Goal: Check status

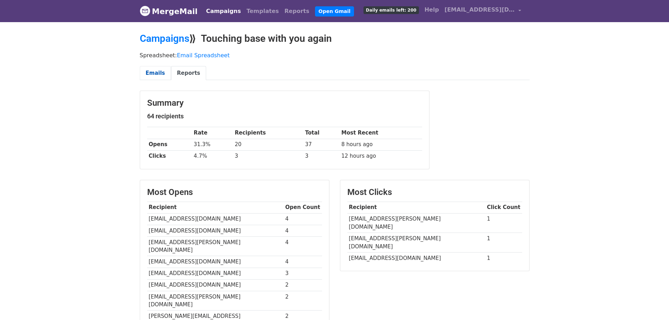
click at [157, 74] on link "Emails" at bounding box center [155, 73] width 31 height 14
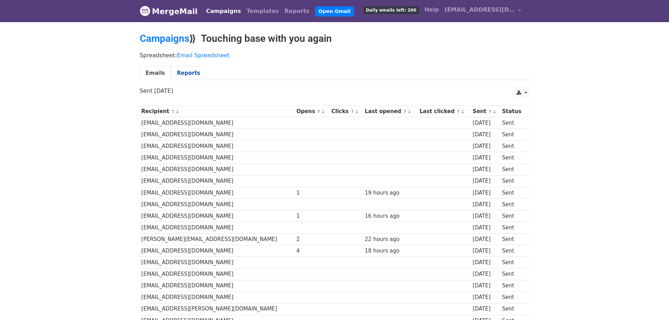
click at [182, 73] on link "Reports" at bounding box center [188, 73] width 35 height 14
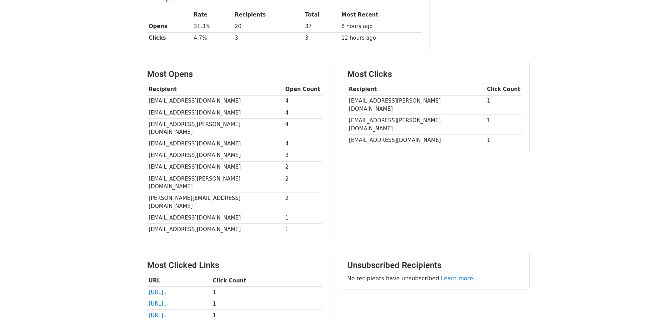
scroll to position [96, 0]
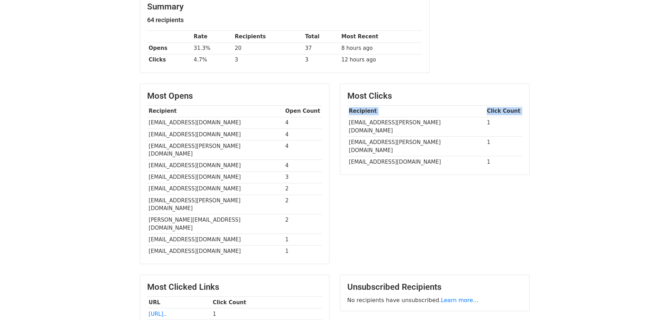
drag, startPoint x: 349, startPoint y: 121, endPoint x: 488, endPoint y: 159, distance: 144.3
click at [488, 159] on div "Most Clicks Recipient Click Count Bobbybooboo13@cox.net 1 dbewers@cox.net 1 ren…" at bounding box center [435, 177] width 200 height 187
drag, startPoint x: 349, startPoint y: 110, endPoint x: 495, endPoint y: 153, distance: 152.2
click at [495, 153] on div "Most Clicks Recipient Click Count Bobbybooboo13@cox.net 1 dbewers@cox.net 1 ren…" at bounding box center [434, 129] width 189 height 91
copy table
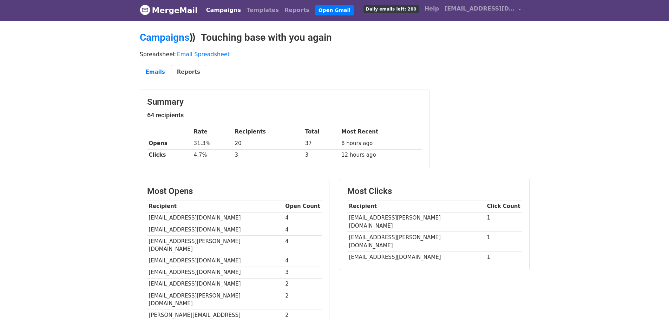
scroll to position [0, 0]
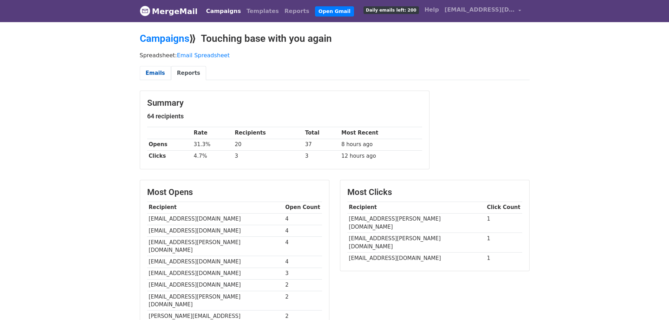
click at [155, 71] on link "Emails" at bounding box center [155, 73] width 31 height 14
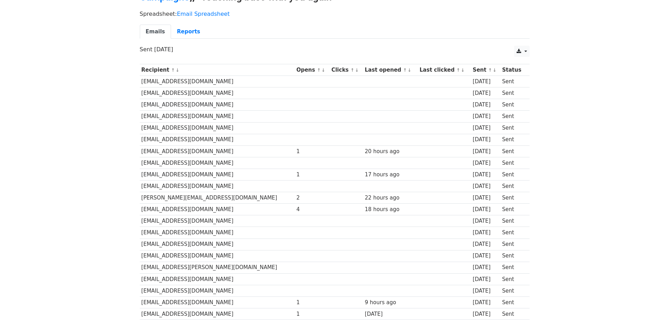
scroll to position [77, 0]
